Goal: Check status: Check status

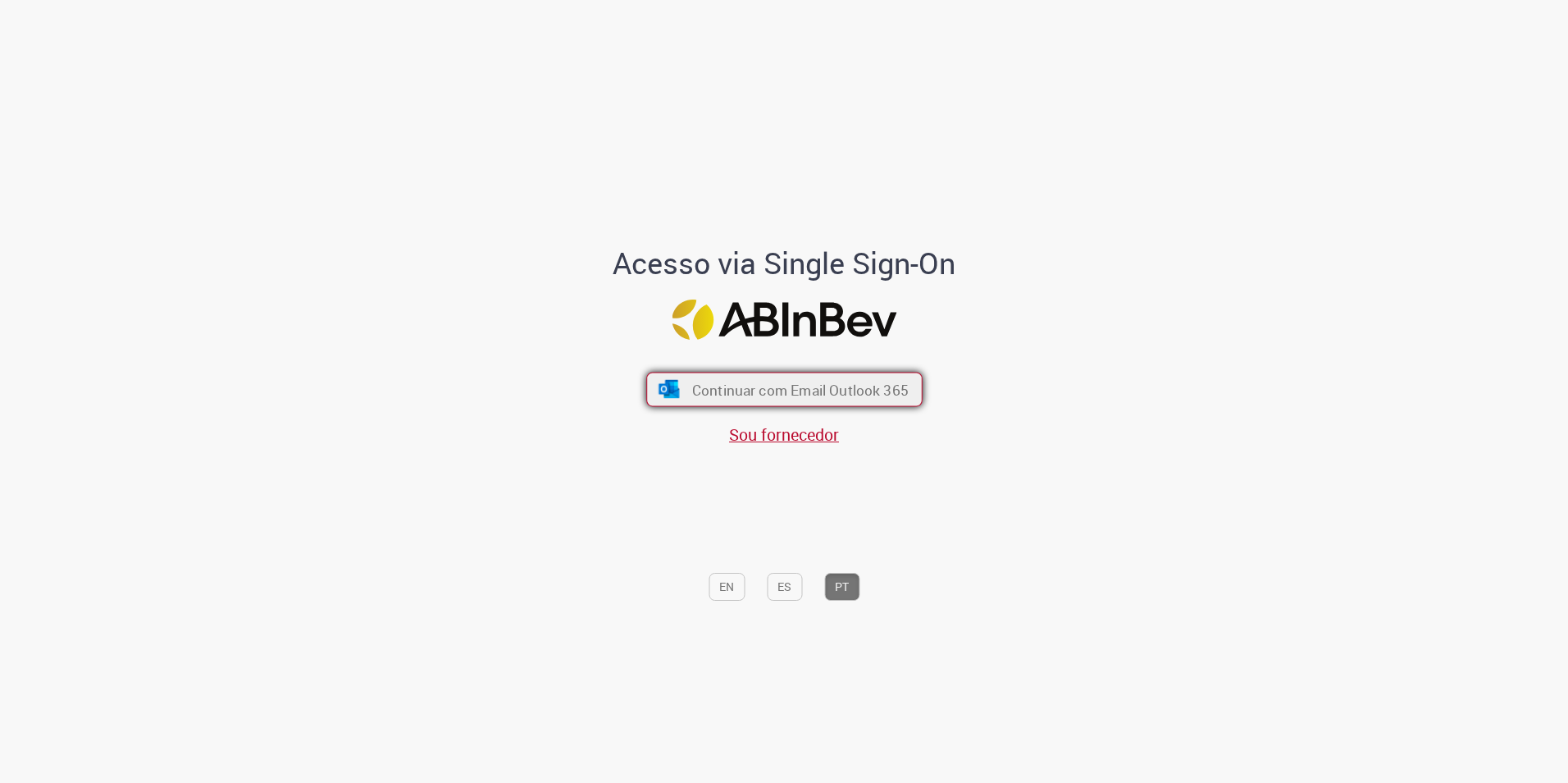
click at [761, 398] on span "Continuar com Email Outlook 365" at bounding box center [800, 389] width 217 height 19
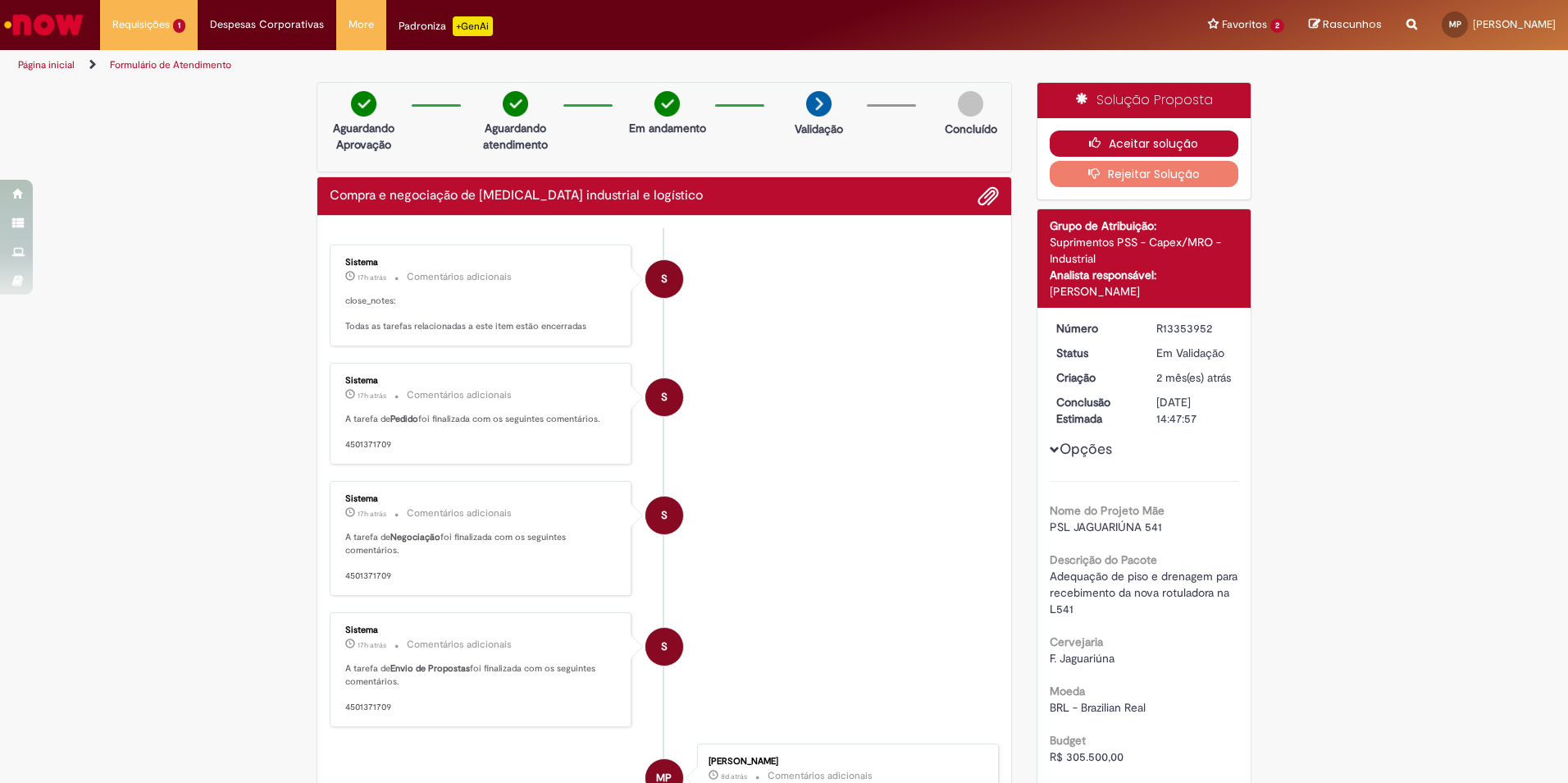
click at [1113, 142] on button "Aceitar solução" at bounding box center [1144, 143] width 189 height 26
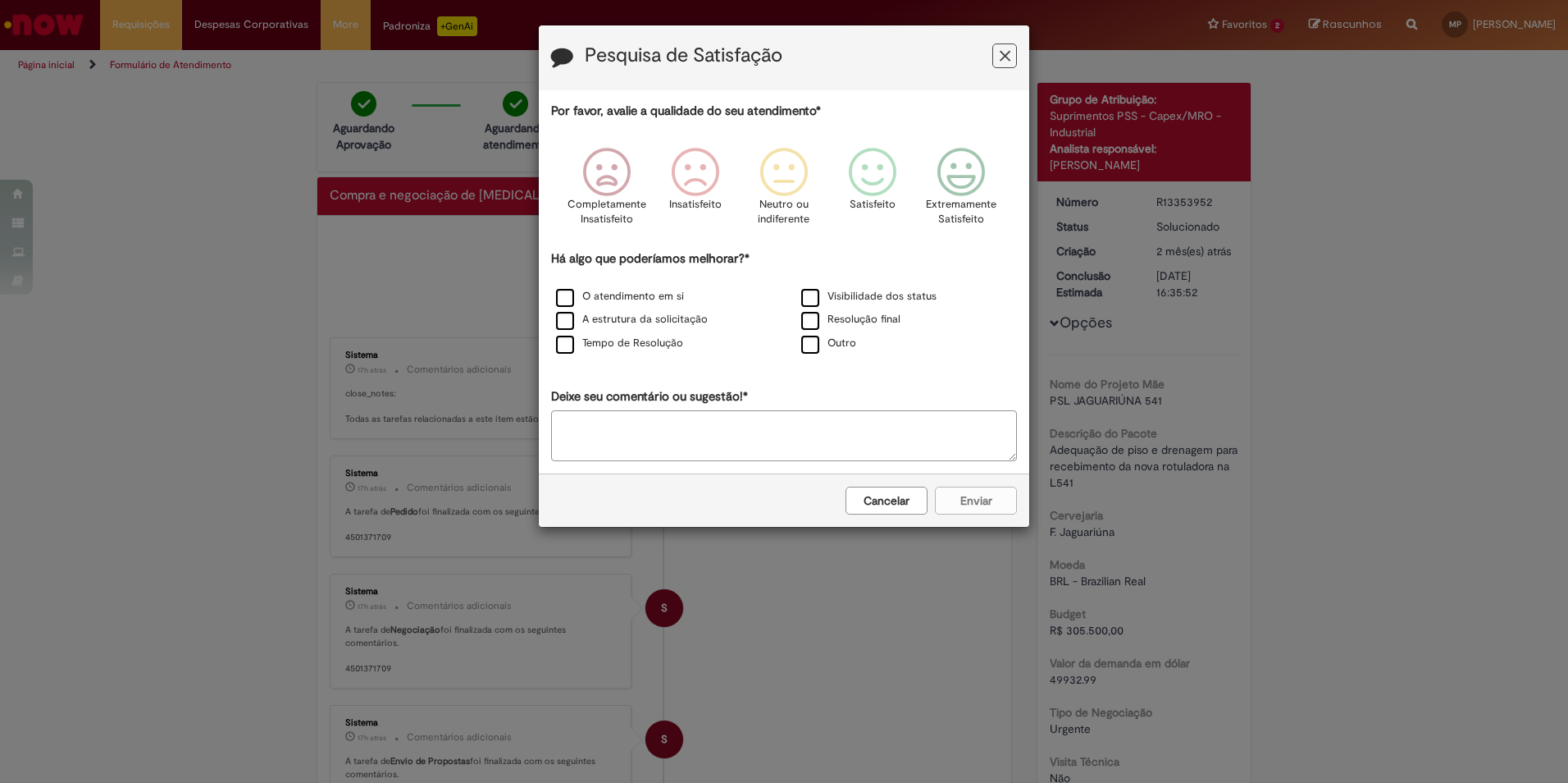
click at [1009, 58] on icon "Feedback" at bounding box center [1005, 56] width 11 height 17
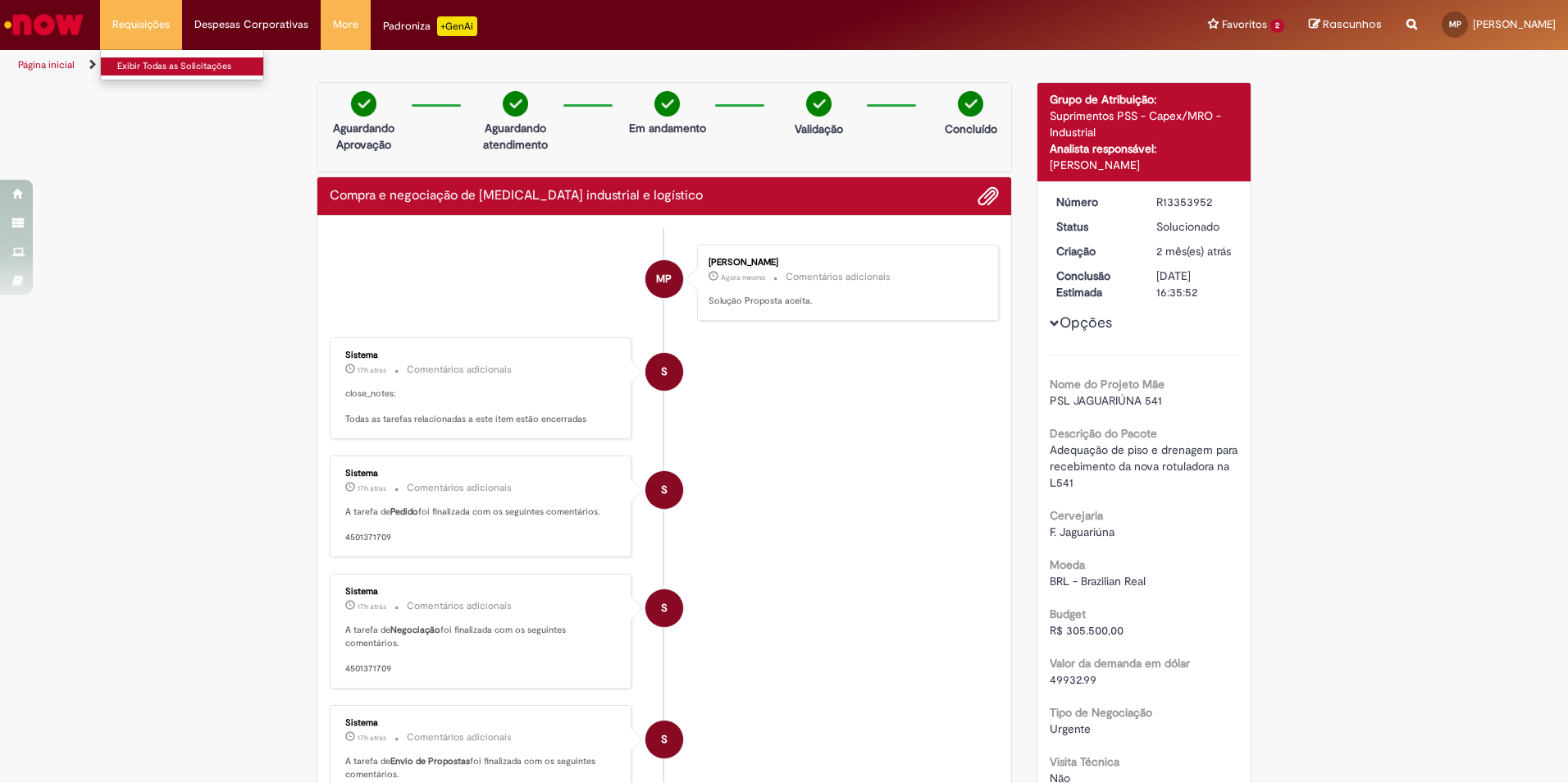
click at [137, 66] on link "Exibir Todas as Solicitações" at bounding box center [191, 66] width 180 height 18
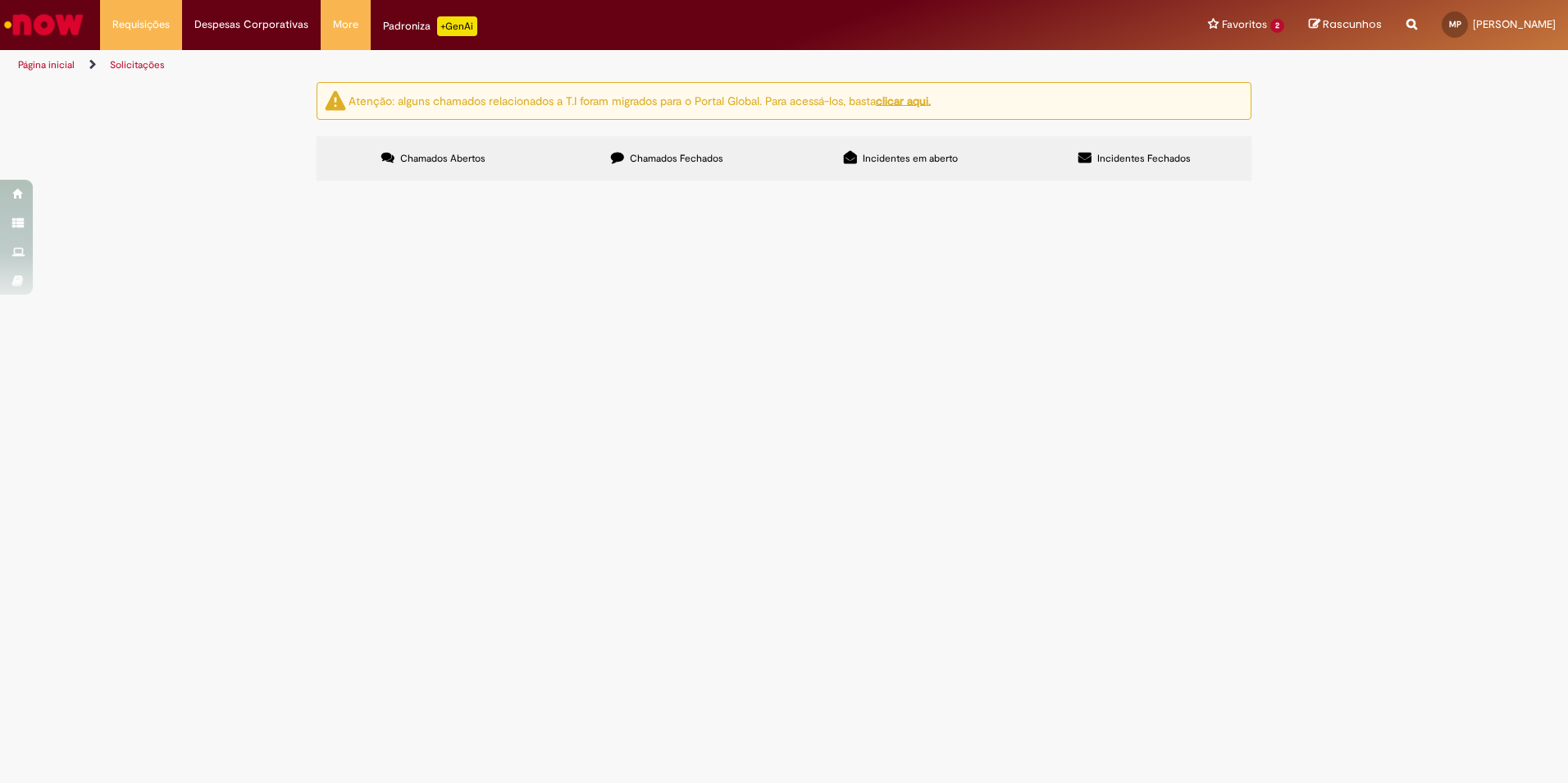
click at [640, 160] on span "Chamados Fechados" at bounding box center [677, 158] width 93 height 13
click at [947, 161] on span "Incidentes em aberto" at bounding box center [910, 158] width 95 height 13
click at [1159, 163] on span "Incidentes Fechados" at bounding box center [1144, 158] width 93 height 13
click at [700, 161] on span "Chamados Fechados" at bounding box center [677, 158] width 93 height 13
click at [0, 0] on div at bounding box center [0, 0] width 0 height 0
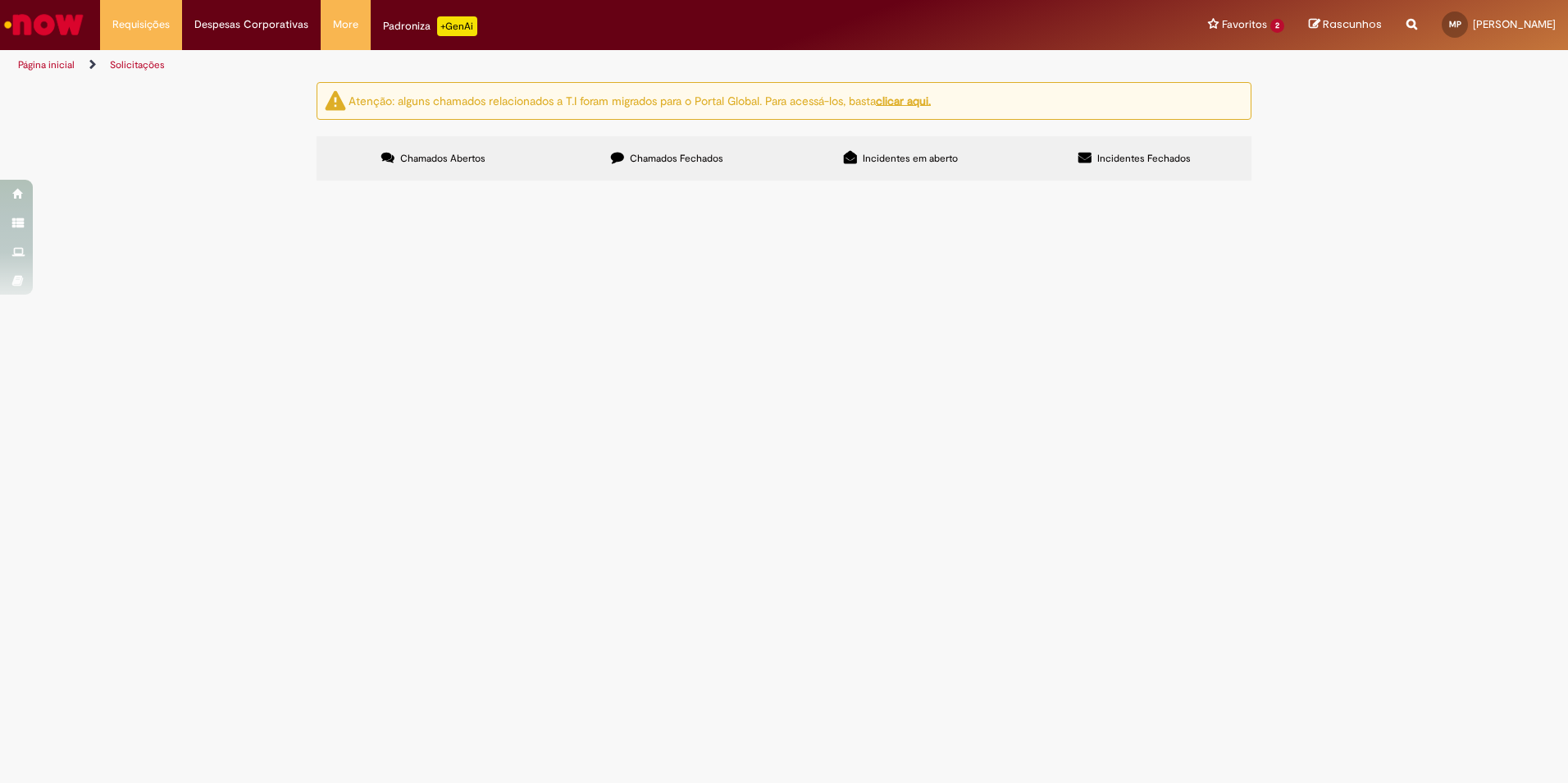
click at [0, 0] on img "recolher o estado da solicitação" at bounding box center [0, 0] width 0 height 0
